Goal: Navigation & Orientation: Go to known website

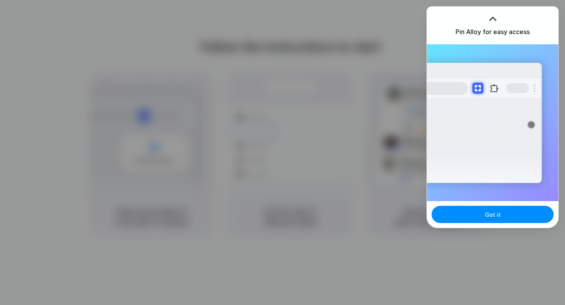
click at [399, 71] on div at bounding box center [282, 152] width 565 height 305
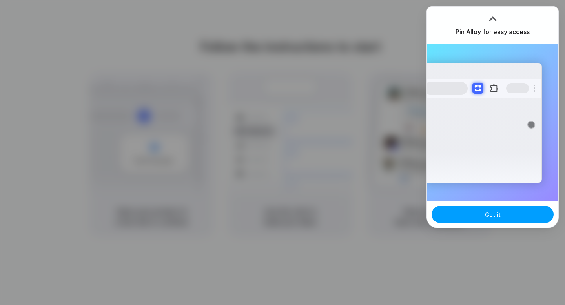
click at [478, 215] on button "Got it" at bounding box center [493, 214] width 122 height 17
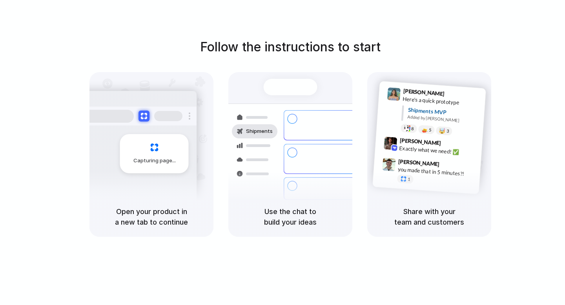
click at [283, 153] on div at bounding box center [283, 153] width 0 height 0
